Goal: Task Accomplishment & Management: Use online tool/utility

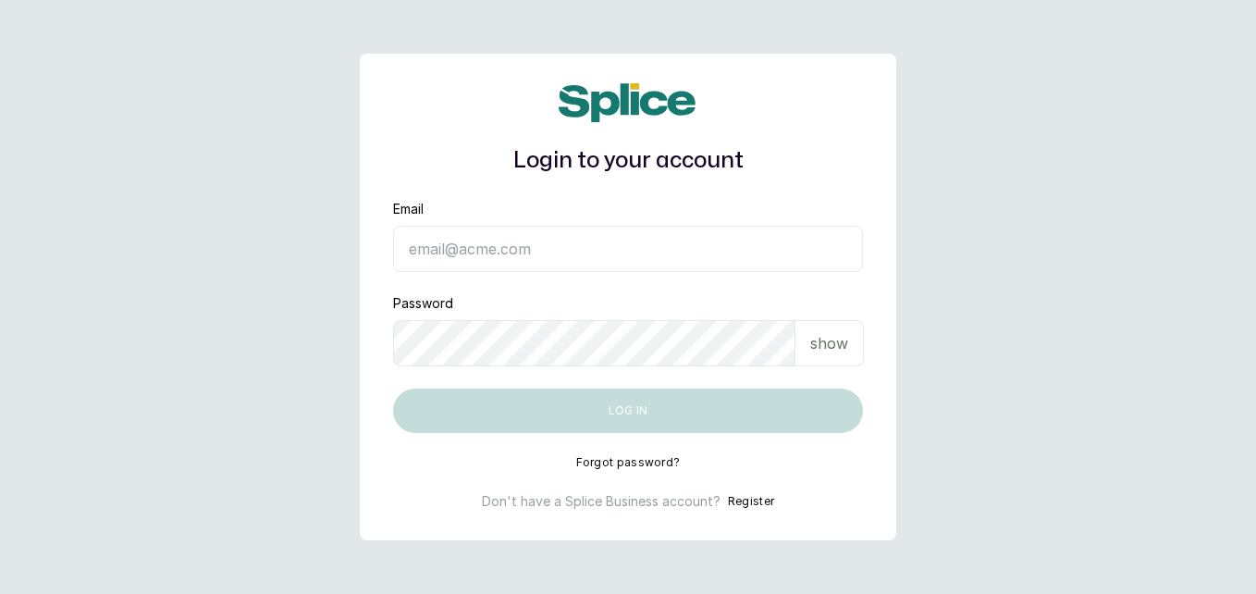
type input "shopanoint@gmail.com"
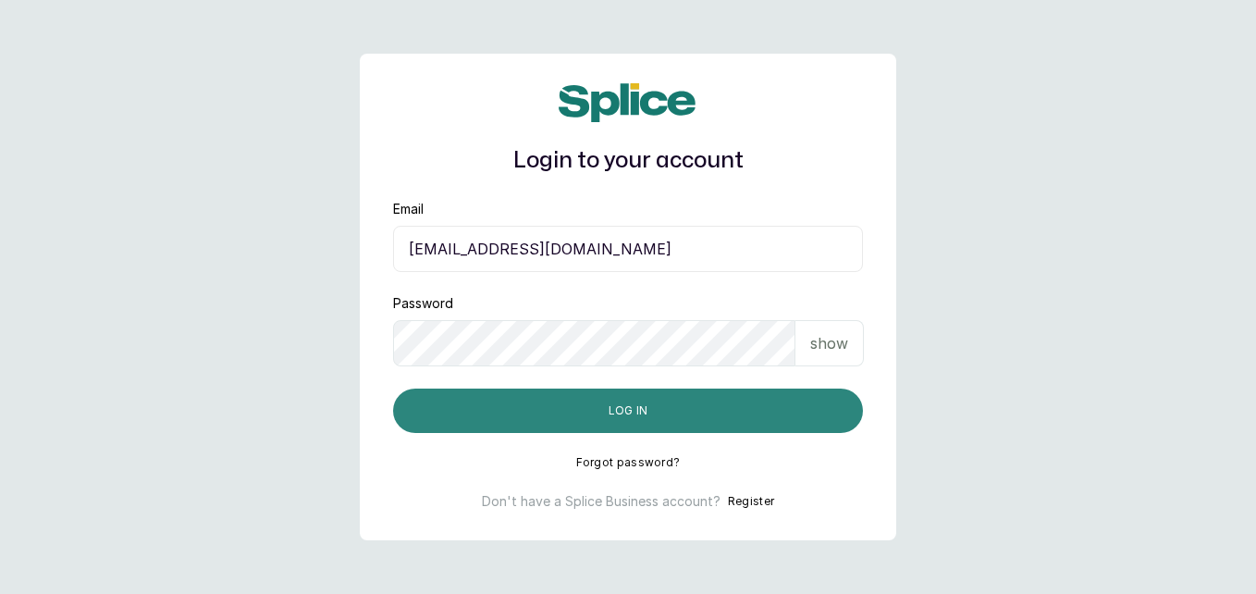
click at [759, 406] on button "Log in" at bounding box center [628, 411] width 470 height 44
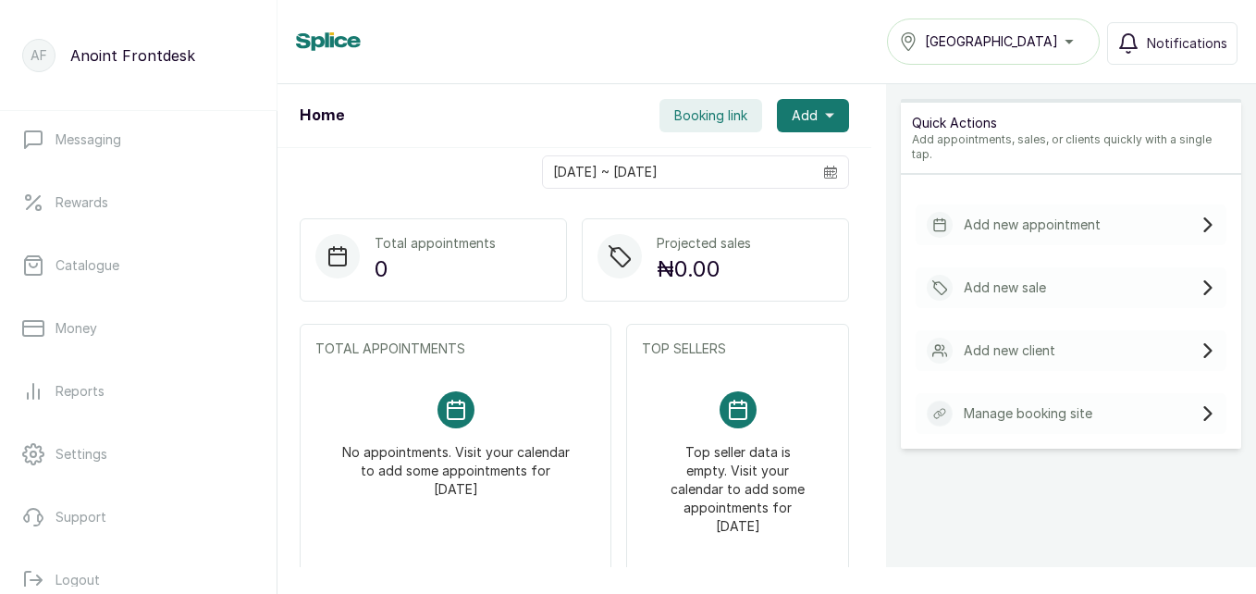
scroll to position [388, 0]
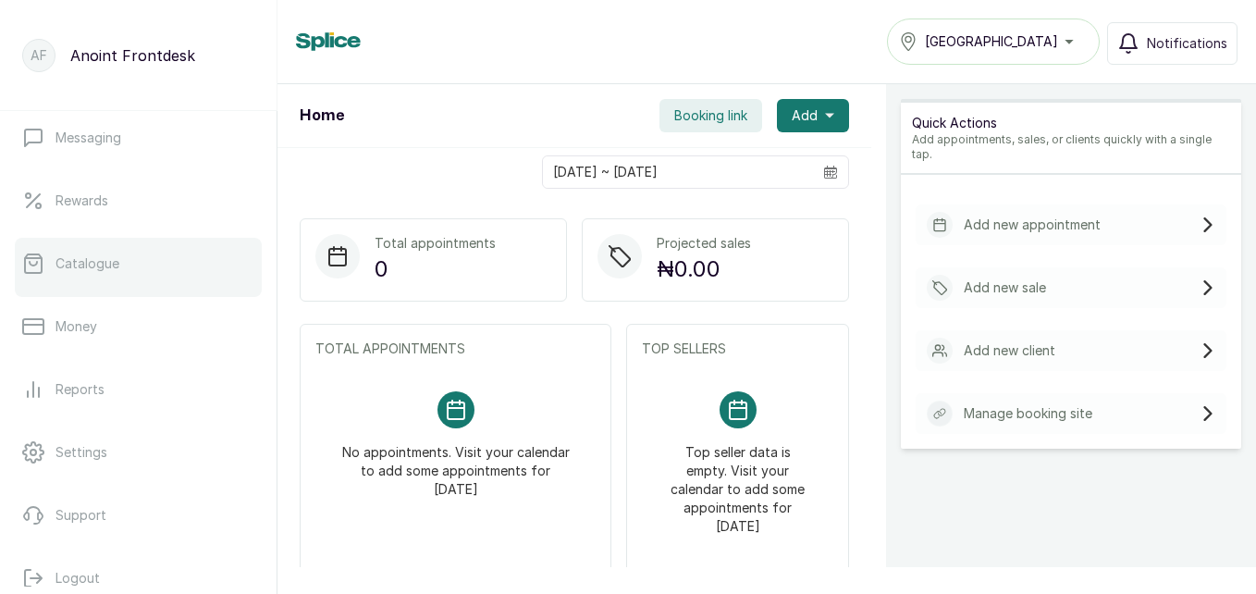
click at [131, 271] on link "Catalogue" at bounding box center [138, 264] width 247 height 52
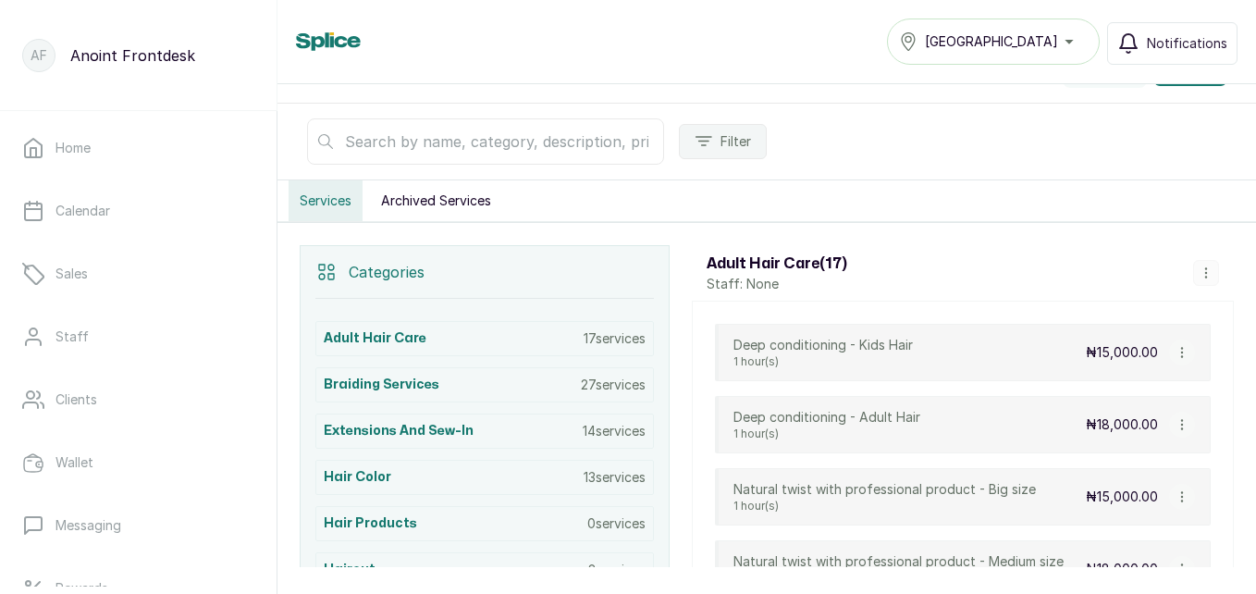
scroll to position [238, 0]
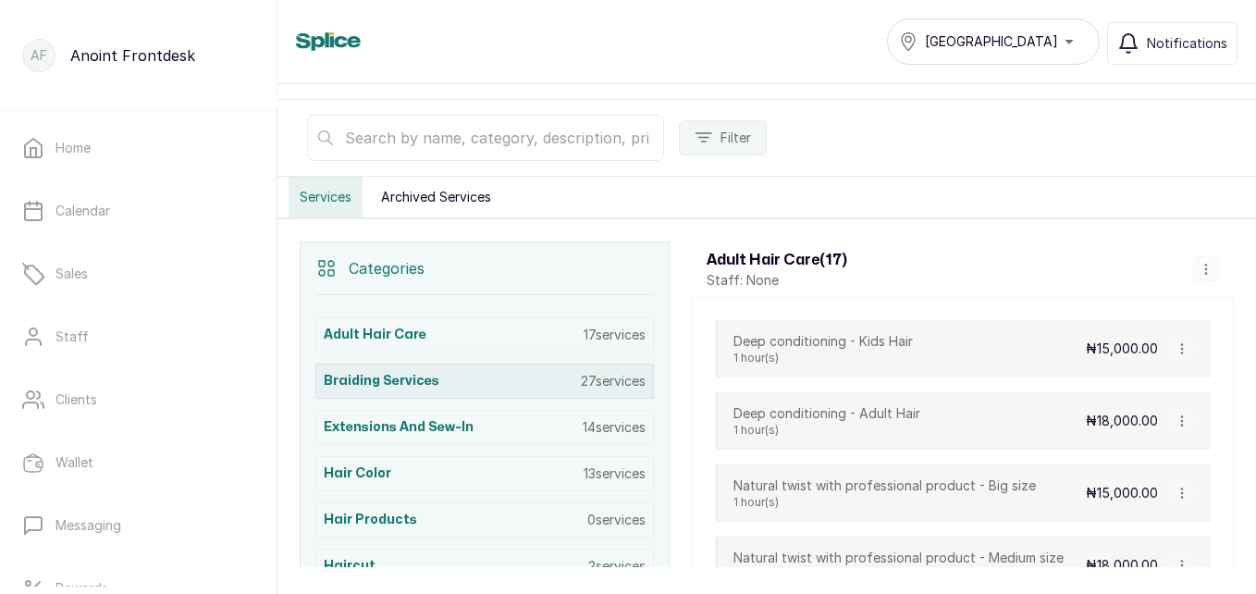
click at [487, 381] on div "Braiding Services 27 services" at bounding box center [484, 381] width 339 height 35
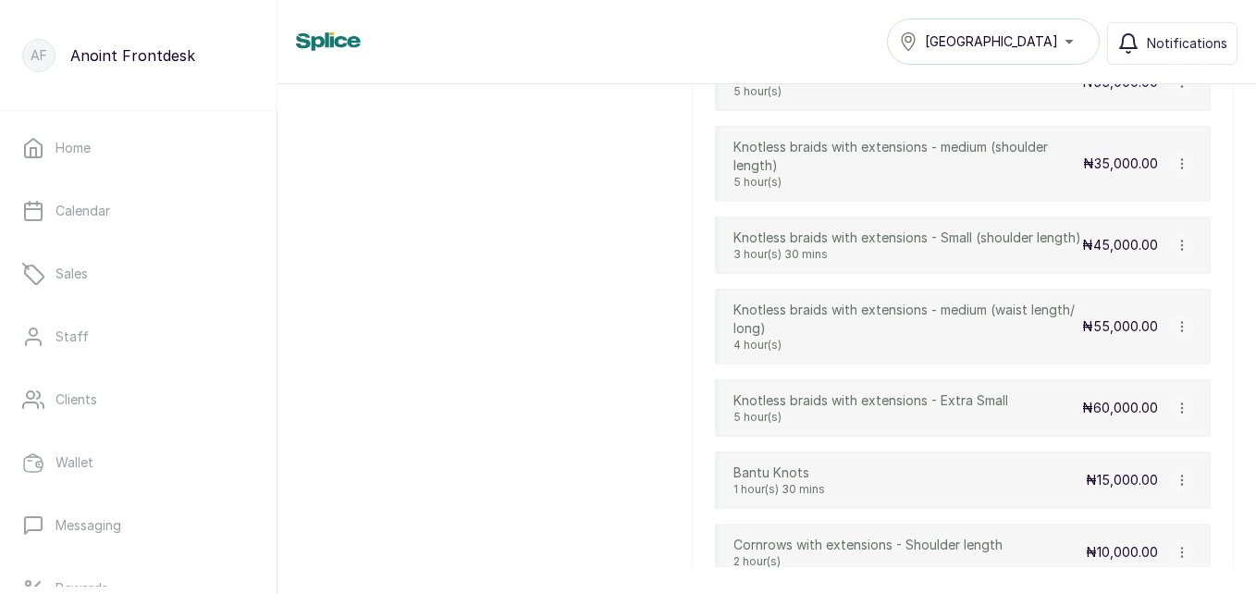
scroll to position [1709, 0]
